Goal: Task Accomplishment & Management: Manage account settings

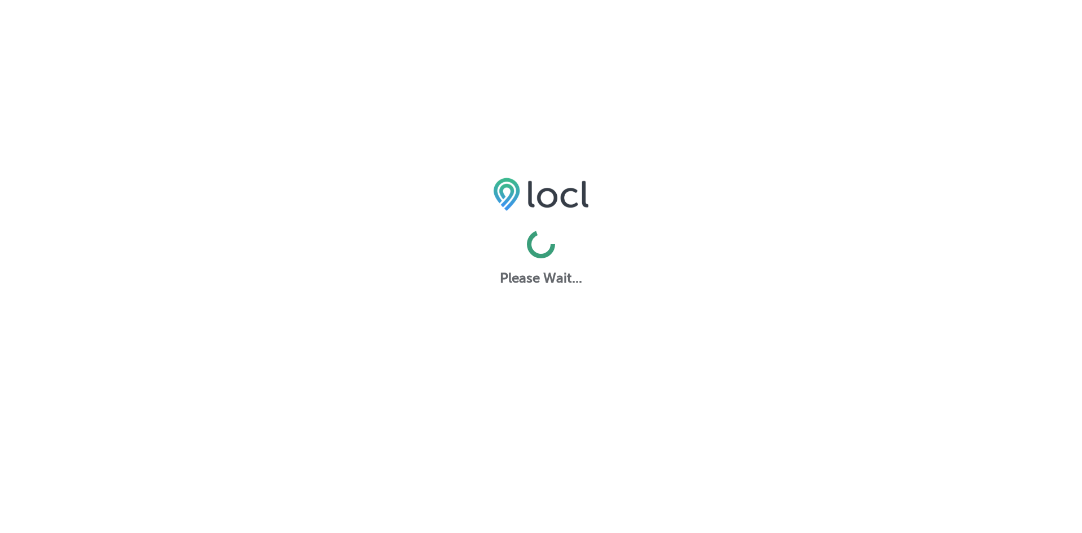
click at [358, 0] on html "Please Wait..." at bounding box center [541, 0] width 1082 height 0
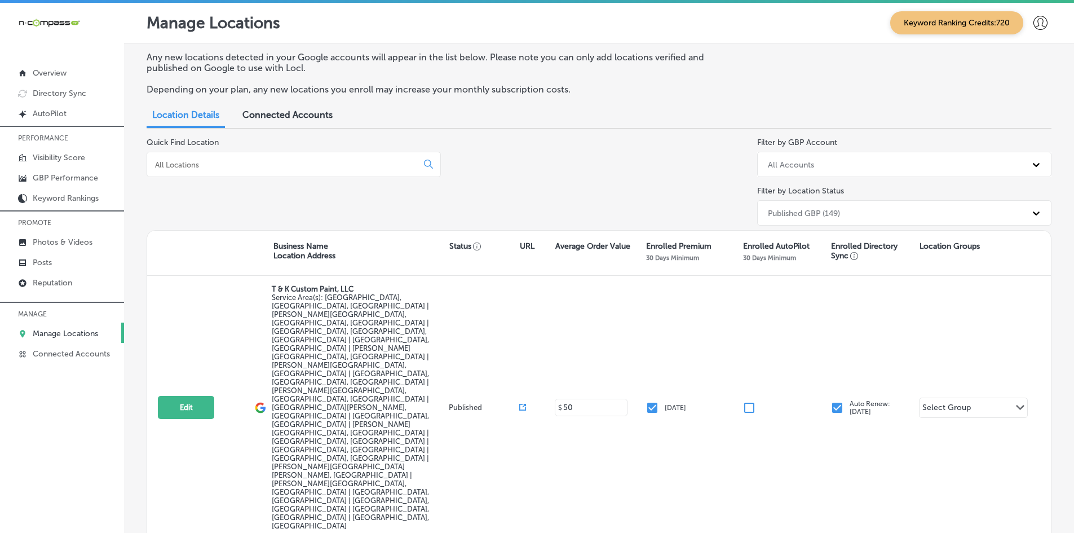
click at [37, 476] on div "iconmonstr-menu-thin copy Created with Sketch. Overview Directory Sync Created …" at bounding box center [62, 269] width 124 height 533
click at [208, 163] on input at bounding box center [284, 164] width 261 height 10
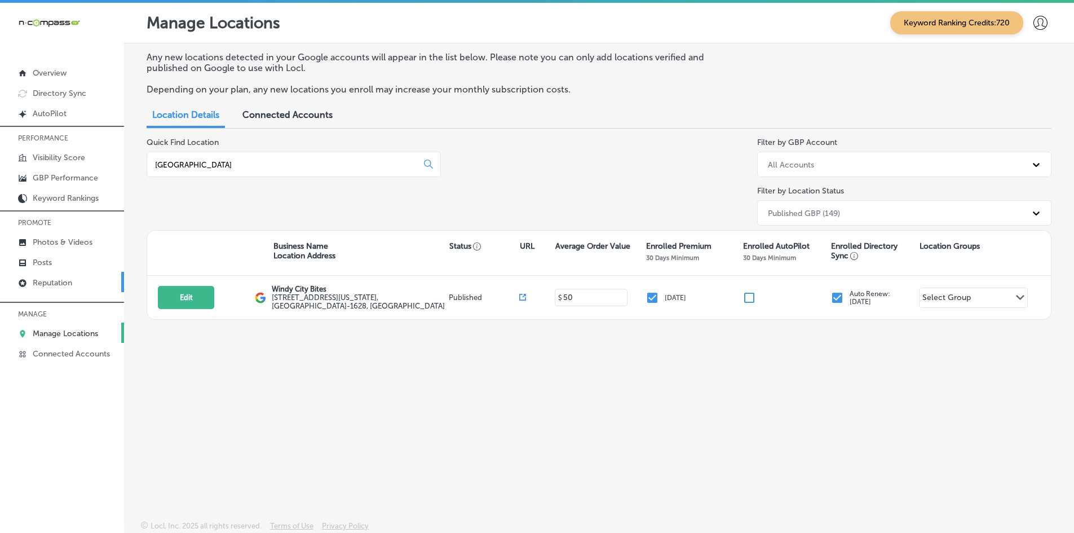
type input "[GEOGRAPHIC_DATA]"
click at [132, 414] on div "Any new locations detected in your Google accounts will appear in the list belo…" at bounding box center [599, 255] width 950 height 424
click at [60, 291] on link "Reputation" at bounding box center [62, 282] width 124 height 20
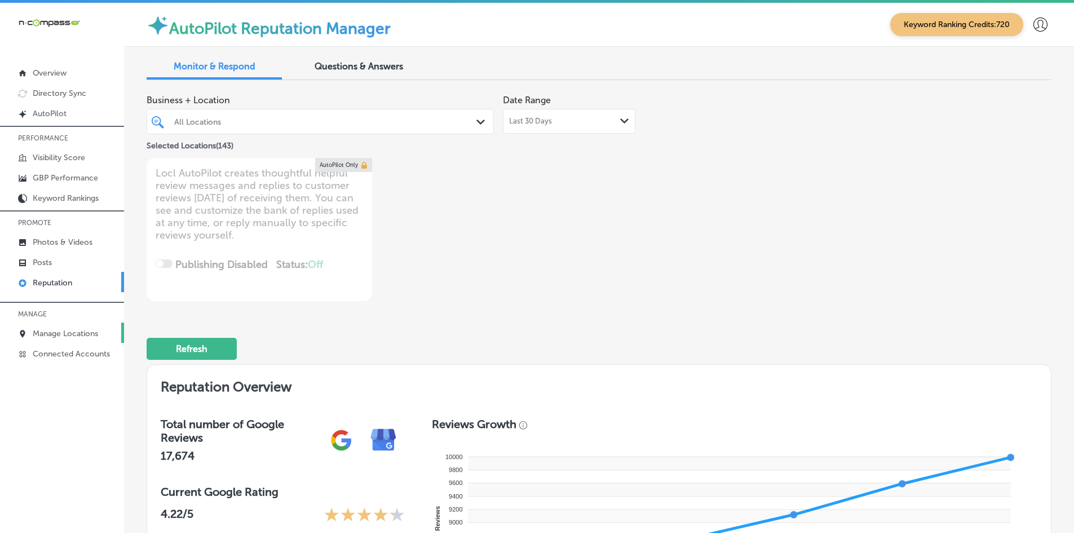
click at [86, 340] on link "Manage Locations" at bounding box center [62, 332] width 124 height 20
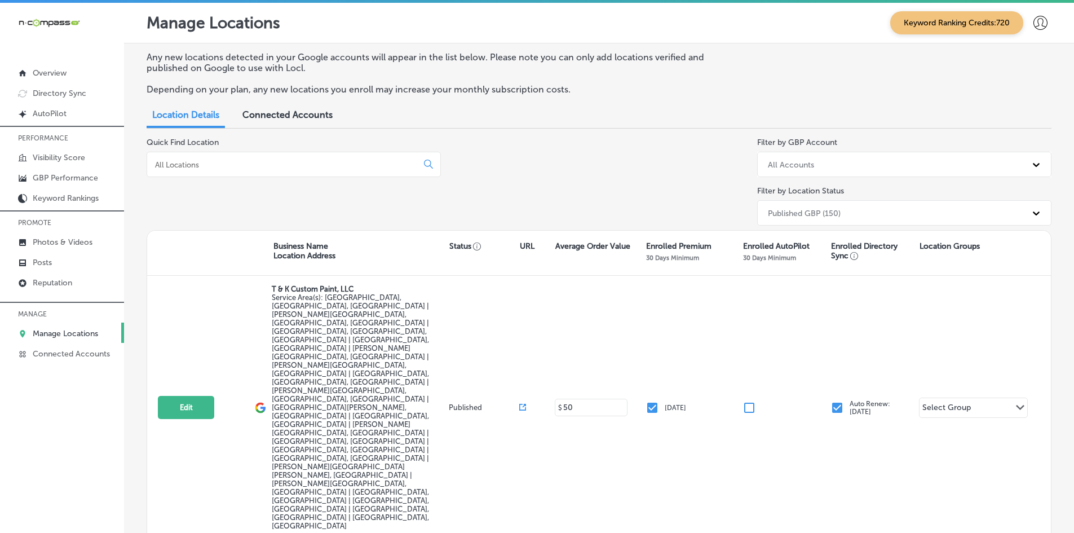
click at [256, 162] on input at bounding box center [284, 164] width 261 height 10
drag, startPoint x: 219, startPoint y: 215, endPoint x: 208, endPoint y: 214, distance: 10.8
click at [218, 215] on div "Quick Find Location" at bounding box center [294, 184] width 294 height 92
click at [69, 289] on link "Reputation" at bounding box center [62, 282] width 124 height 20
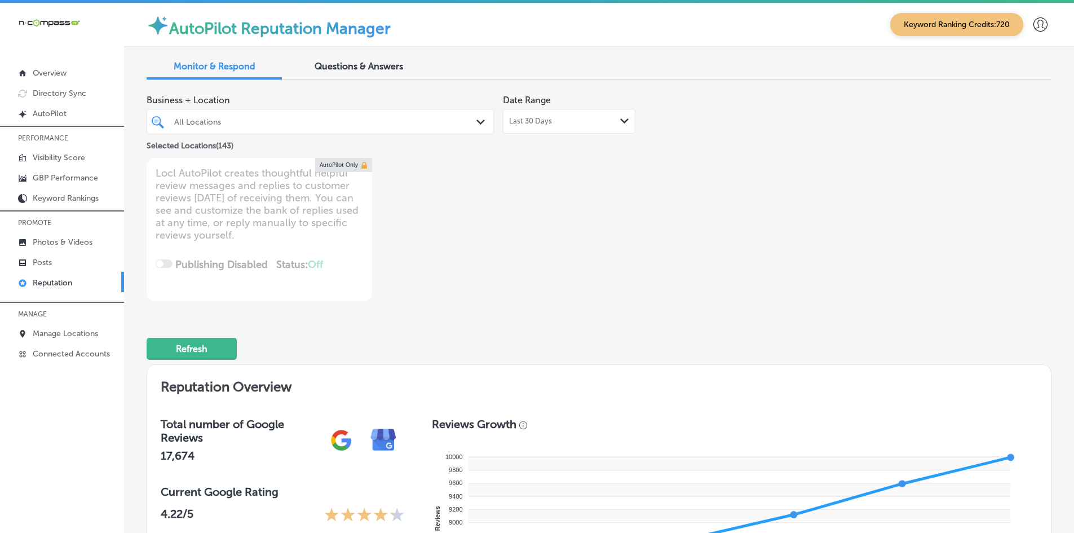
click at [334, 123] on div "All Locations" at bounding box center [325, 122] width 303 height 10
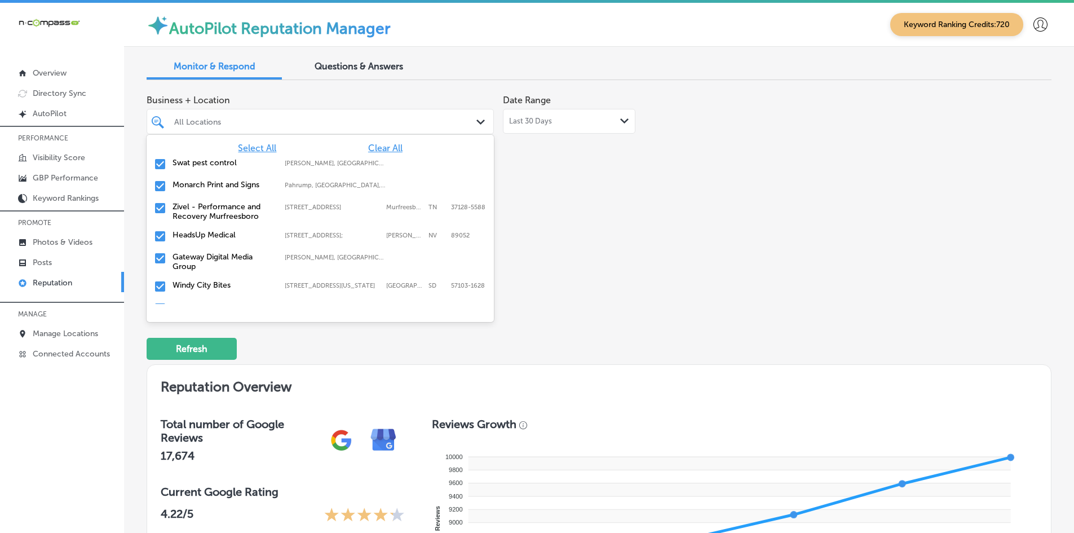
click at [377, 147] on span "Clear All" at bounding box center [385, 148] width 34 height 11
type textarea "x"
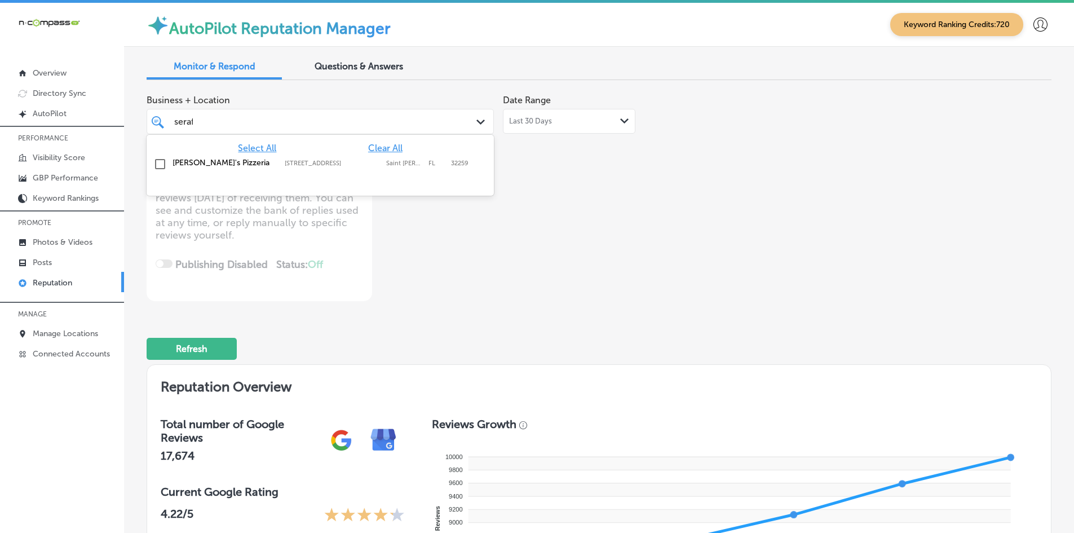
type input "[PERSON_NAME]"
click at [230, 170] on div "[PERSON_NAME]'s Pizzeria [STREET_ADDRESS][PERSON_NAME] [STREET_ADDRESS][PERSON_…" at bounding box center [320, 164] width 338 height 17
type textarea "x"
type input "livesca"
click at [231, 167] on label "Livescan Fingerprinting of [PERSON_NAME] LLC" at bounding box center [222, 167] width 101 height 19
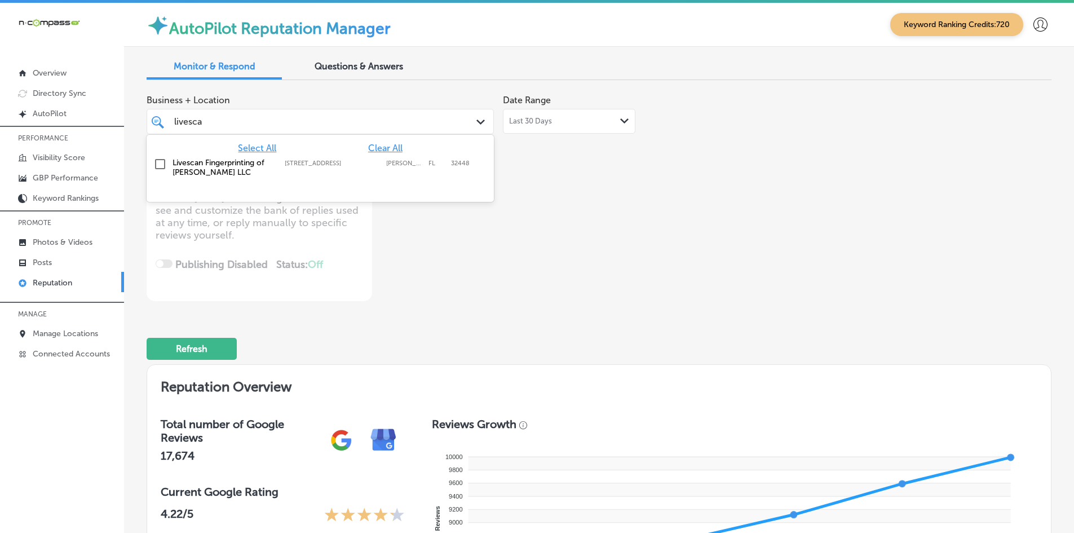
type textarea "x"
type input "[GEOGRAPHIC_DATA]"
click at [178, 165] on label "North American Outfitters" at bounding box center [222, 163] width 101 height 10
type textarea "x"
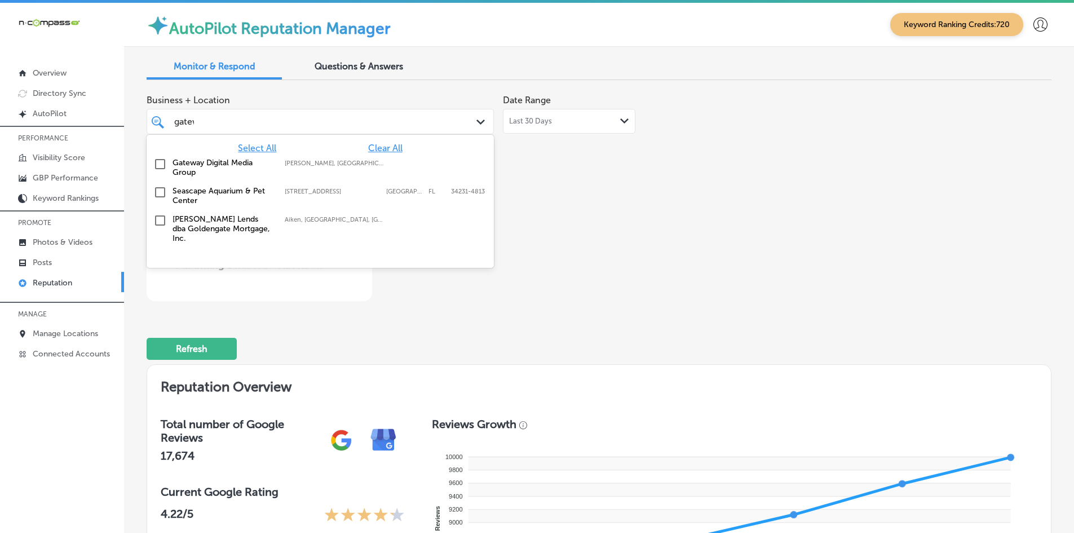
type input "gatewa"
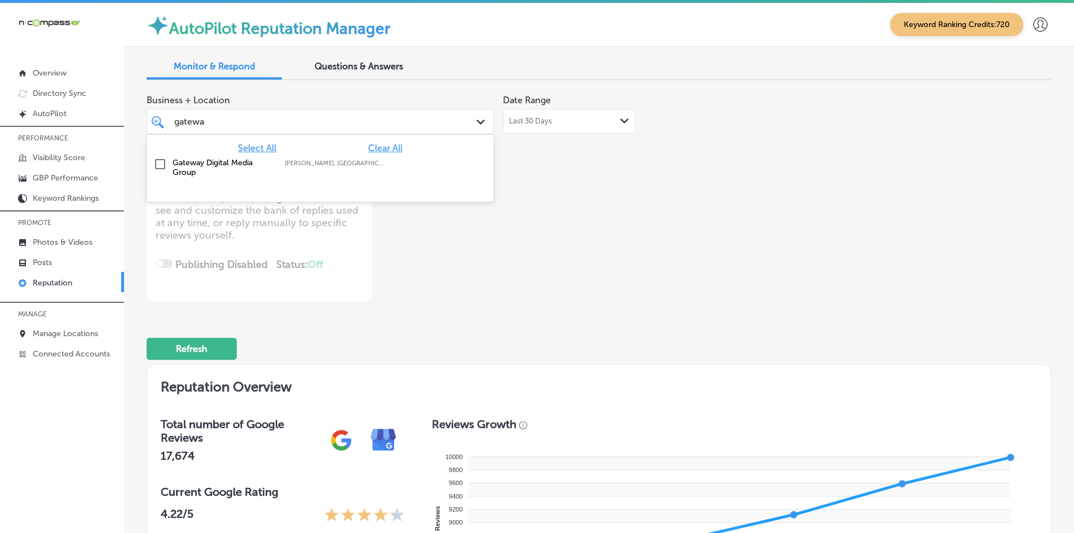
click at [178, 165] on label "Gateway Digital Media Group" at bounding box center [222, 167] width 101 height 19
type textarea "x"
type input "g"
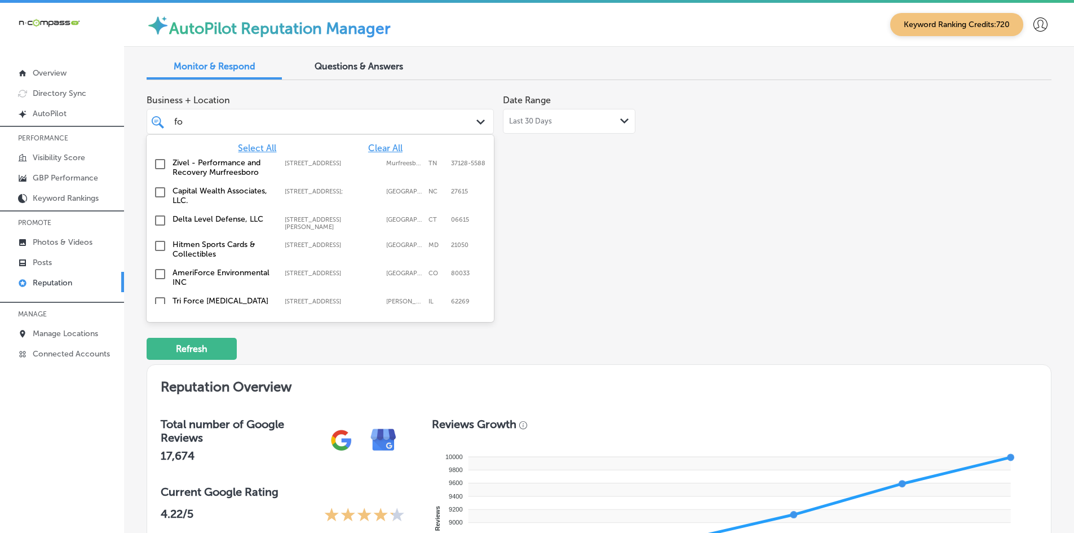
type input "fox"
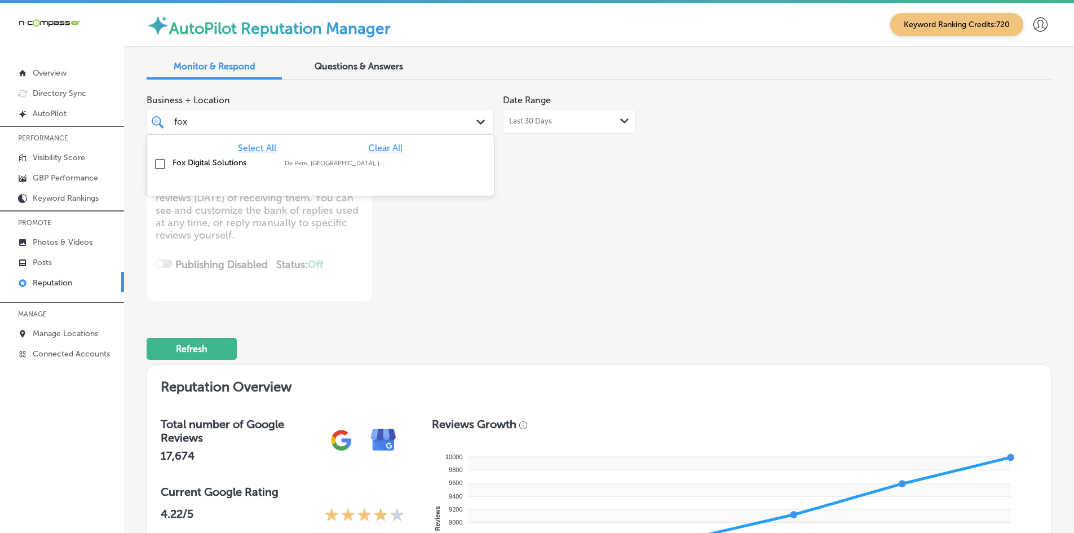
click at [178, 165] on label "Fox Digital Solutions" at bounding box center [222, 163] width 101 height 10
type textarea "x"
type input "esmera"
click at [178, 166] on label "[PERSON_NAME] RDHAP" at bounding box center [222, 163] width 101 height 10
type textarea "x"
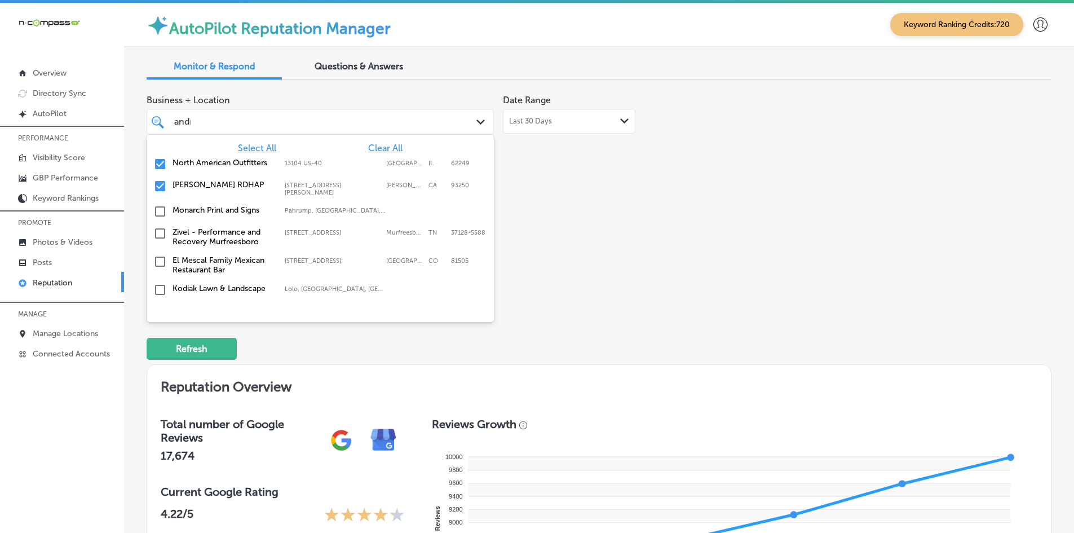
type input "[PERSON_NAME]"
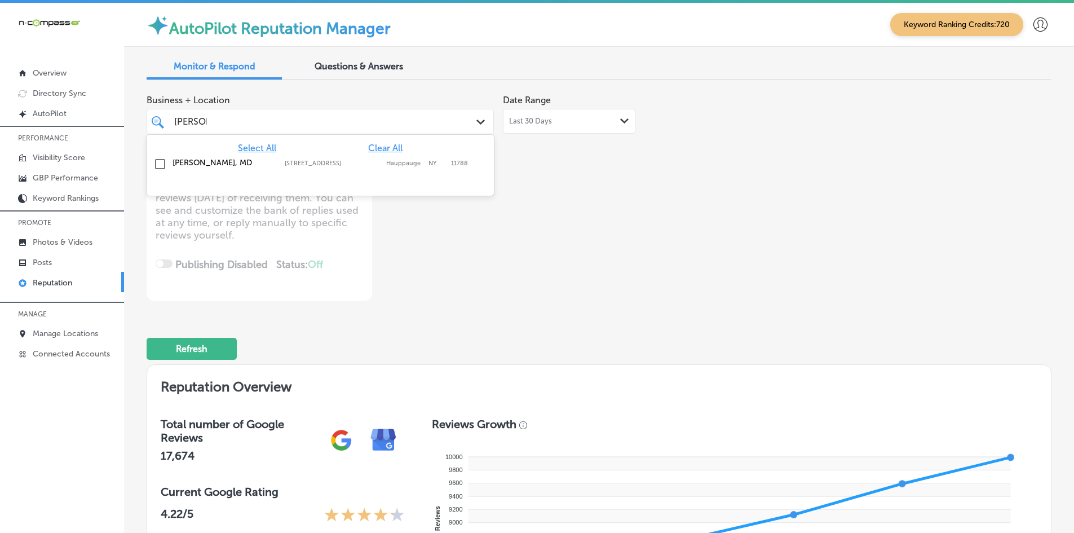
click at [179, 166] on label "[PERSON_NAME], MD" at bounding box center [222, 163] width 101 height 10
type textarea "x"
type input "[PERSON_NAME]"
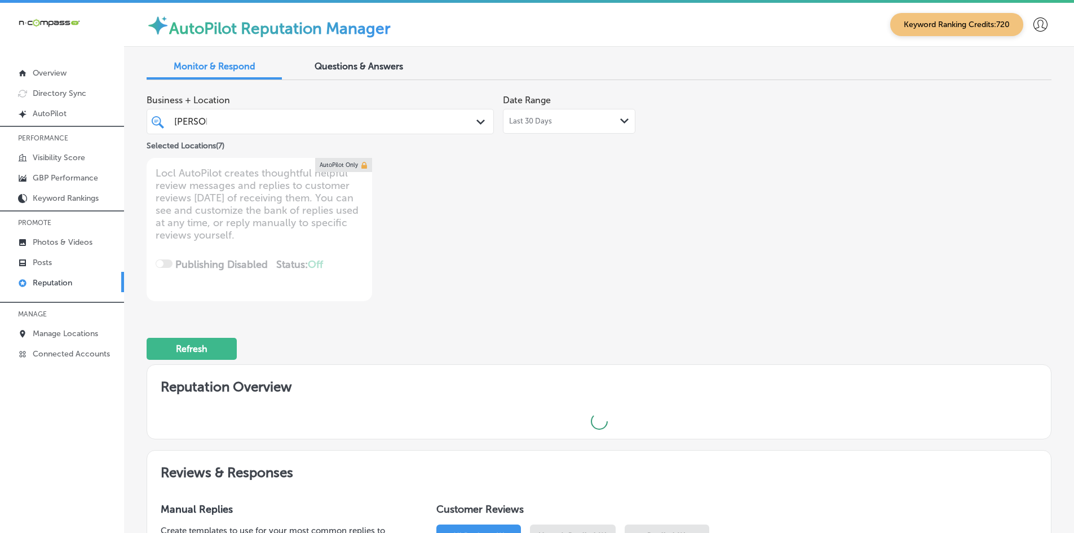
click at [631, 271] on div "Business + Location [PERSON_NAME] Path Created with Sketch. Selected Locations …" at bounding box center [418, 195] width 543 height 212
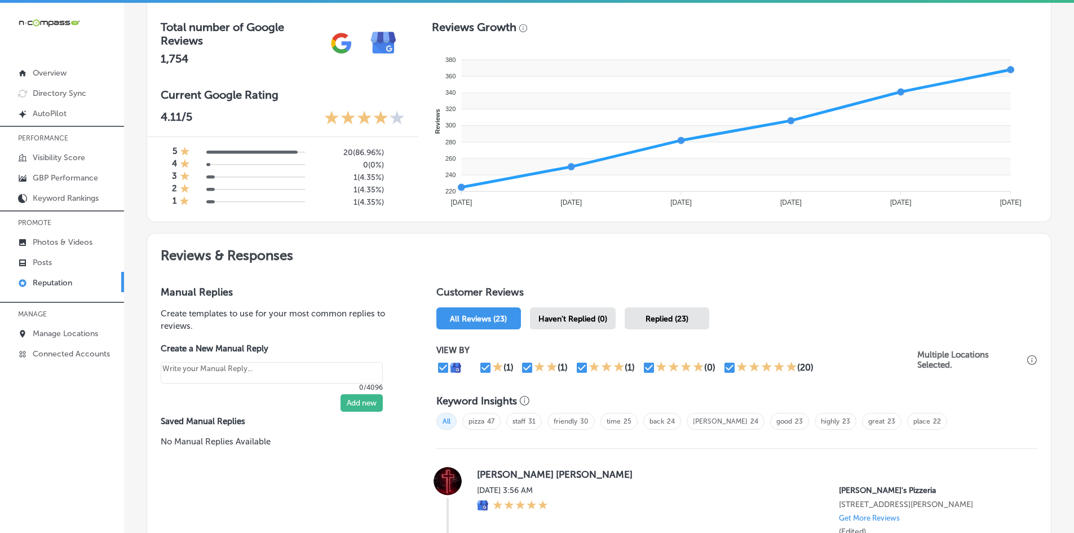
scroll to position [394, 0]
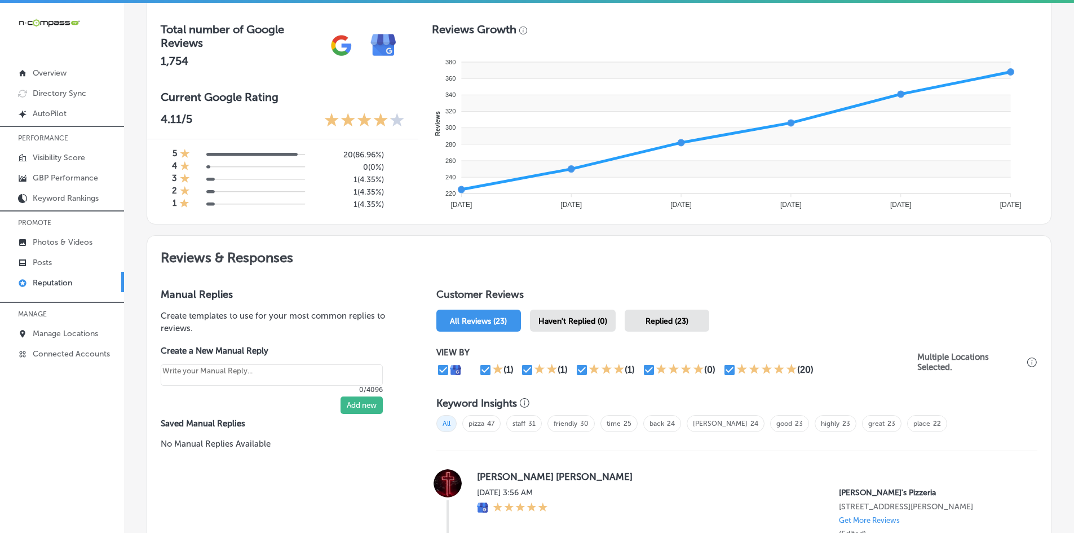
click at [566, 318] on span "Haven't Replied (0)" at bounding box center [572, 321] width 69 height 10
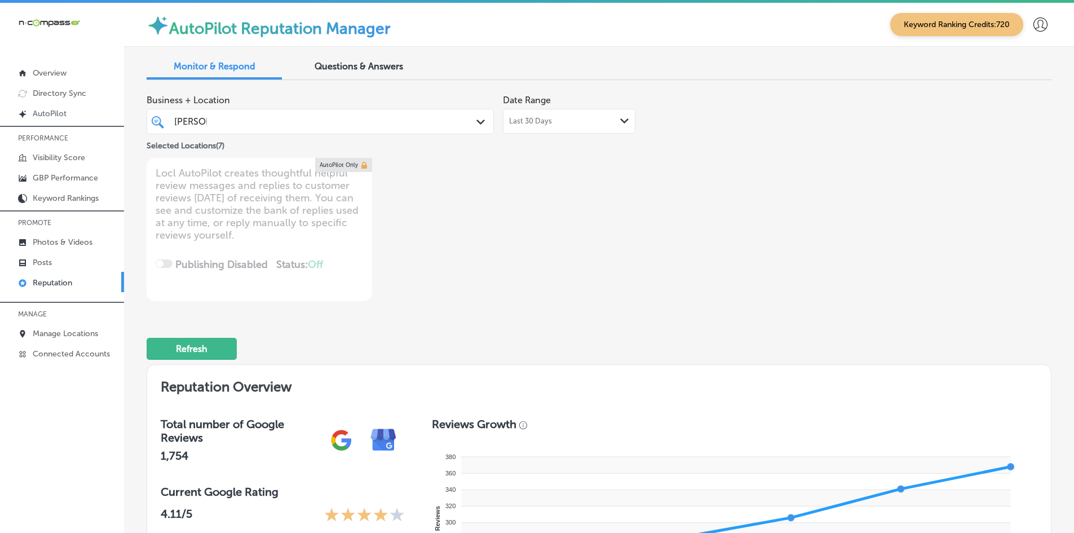
click at [258, 125] on div "[PERSON_NAME]" at bounding box center [305, 121] width 265 height 15
click at [613, 226] on div "Business + Location [PERSON_NAME] Path Created with Sketch. Selected Locations …" at bounding box center [418, 195] width 543 height 212
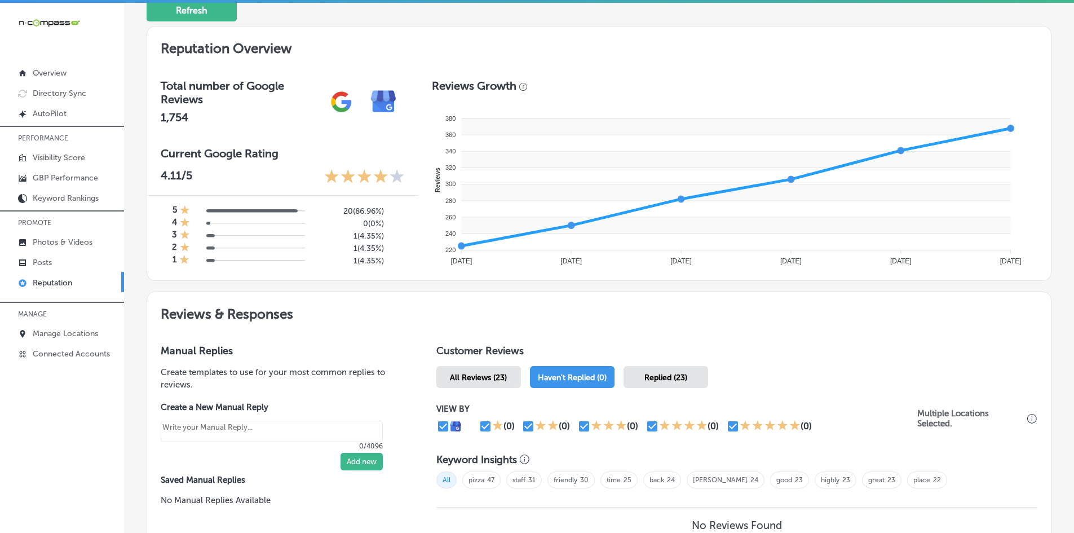
click at [654, 379] on span "Replied (23)" at bounding box center [665, 378] width 43 height 10
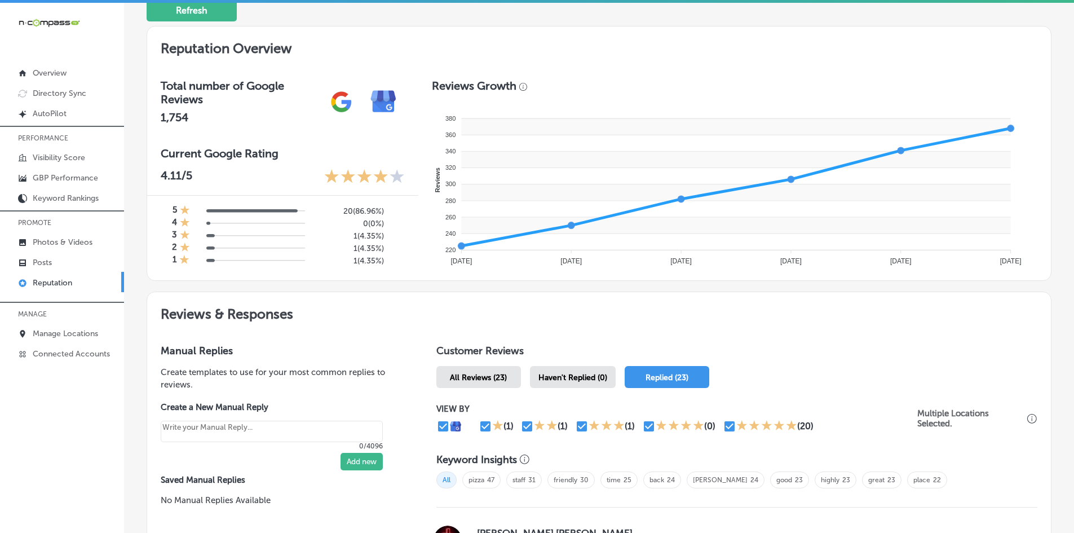
click at [564, 376] on span "Haven't Replied (0)" at bounding box center [572, 378] width 69 height 10
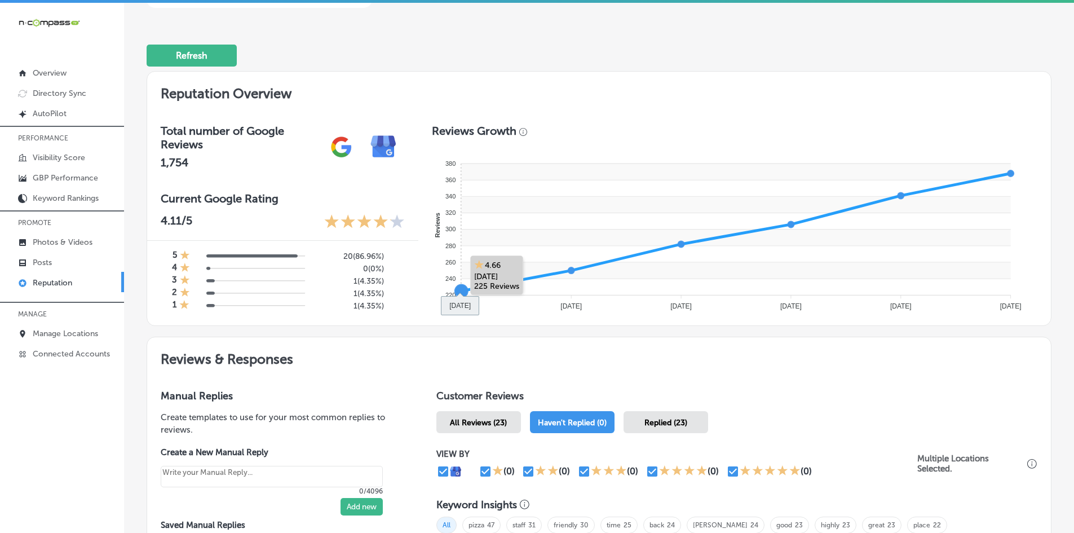
scroll to position [442, 0]
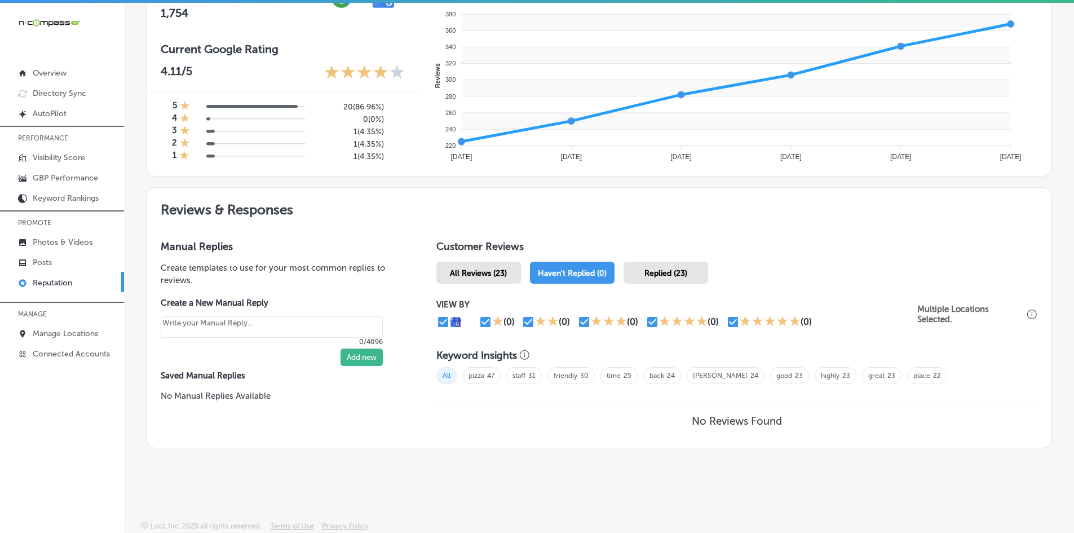
click at [663, 264] on div "Replied (23)" at bounding box center [665, 272] width 85 height 22
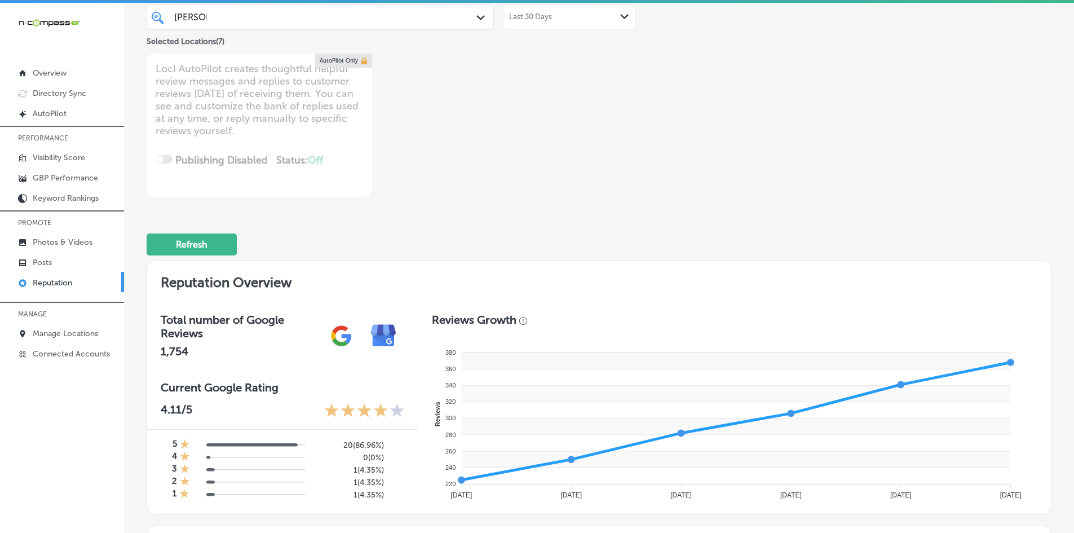
scroll to position [386, 0]
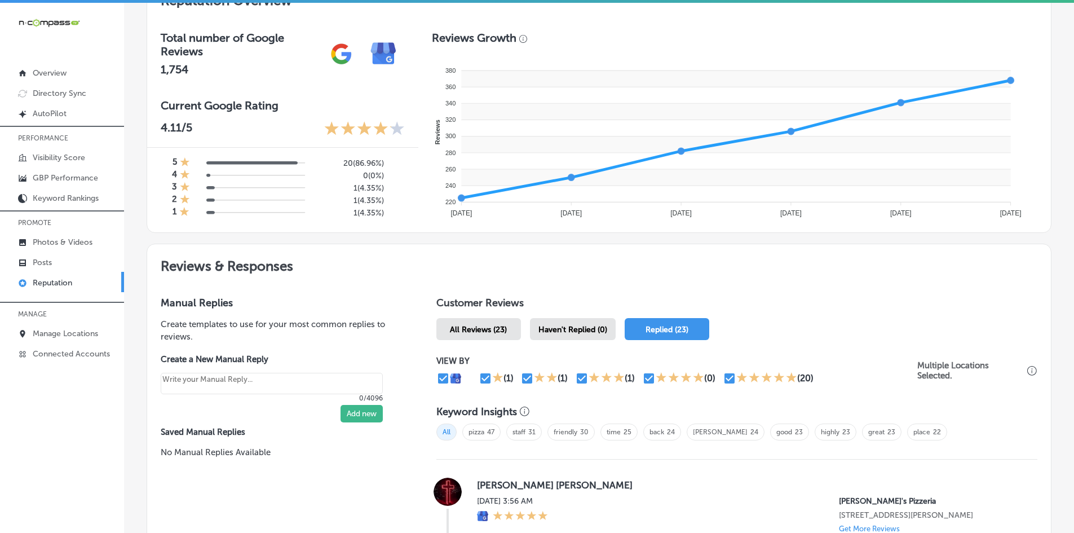
click at [545, 331] on span "Haven't Replied (0)" at bounding box center [572, 330] width 69 height 10
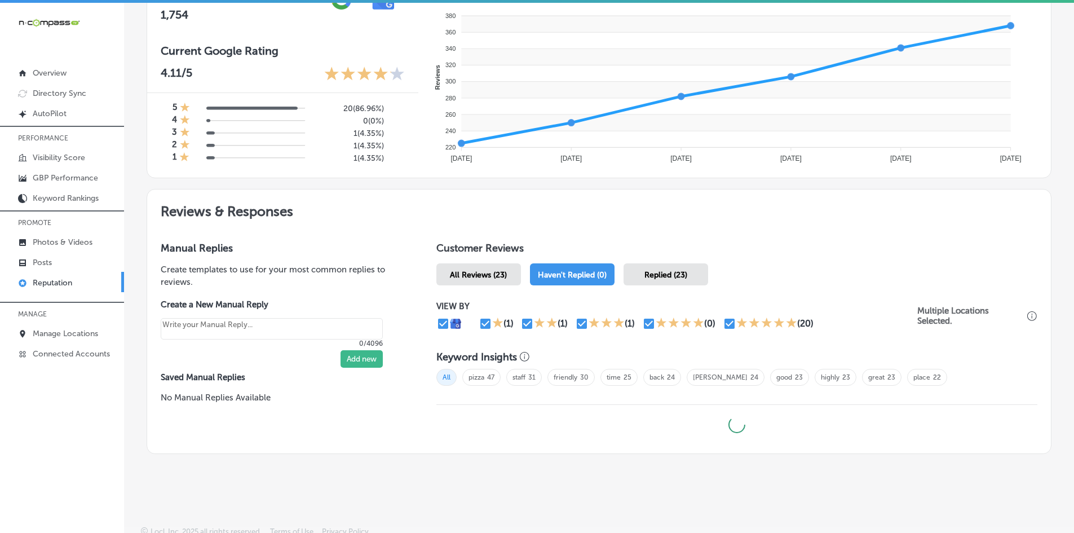
scroll to position [446, 0]
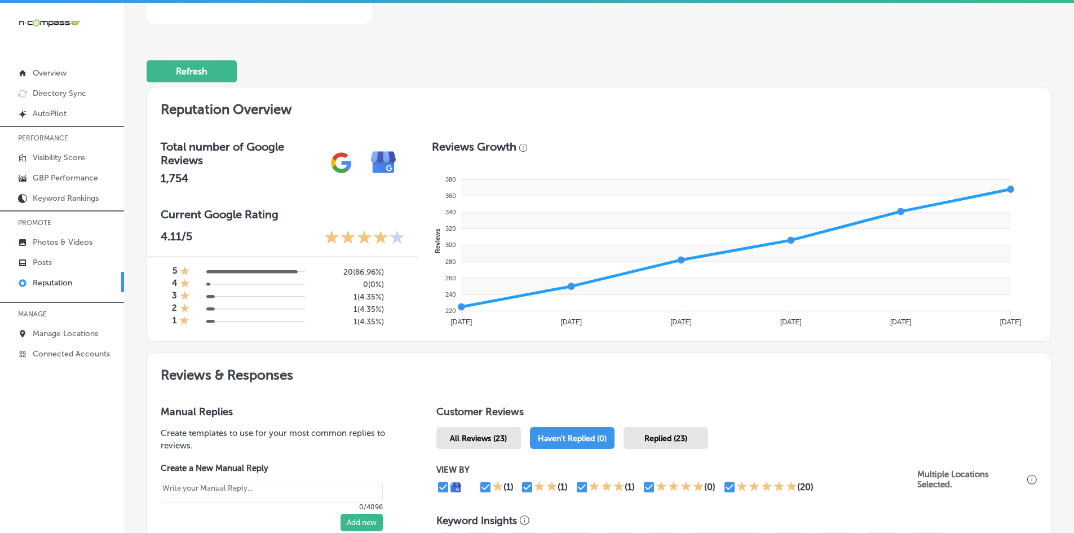
type textarea "x"
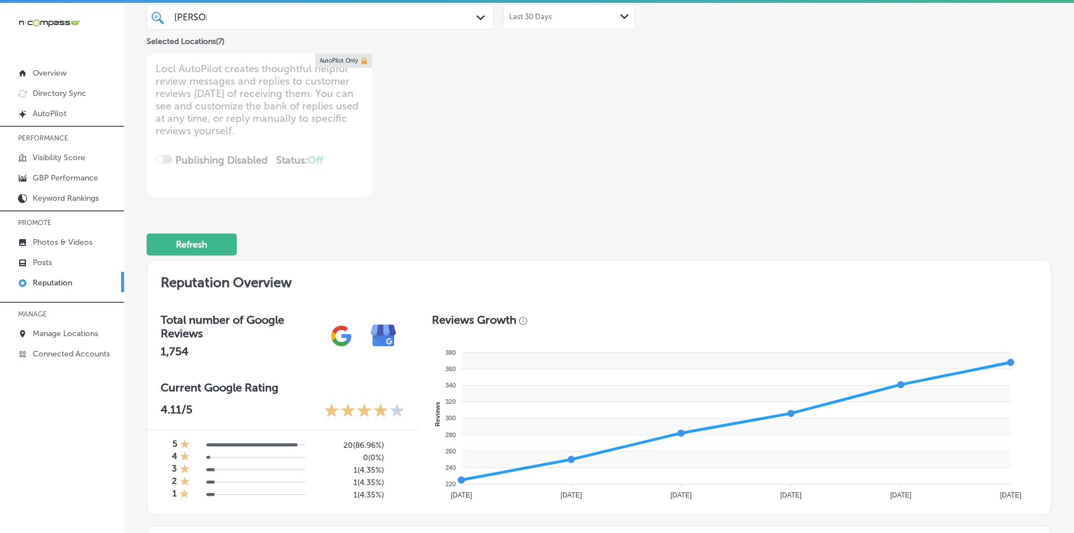
scroll to position [48, 0]
